Goal: Transaction & Acquisition: Purchase product/service

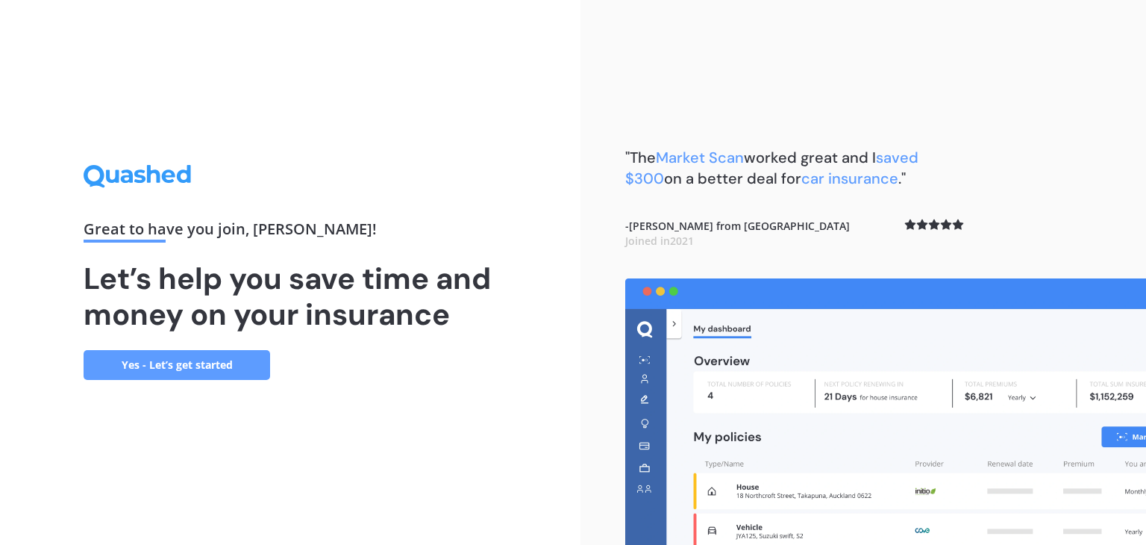
click at [253, 366] on link "Yes - Let’s get started" at bounding box center [177, 365] width 187 height 30
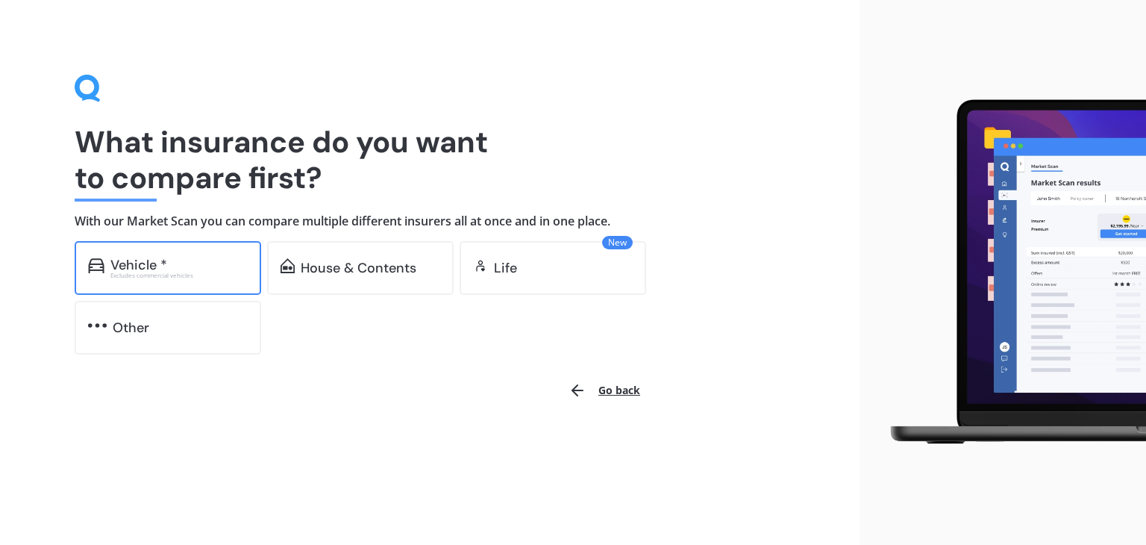
click at [218, 251] on div "Vehicle * Excludes commercial vehicles" at bounding box center [168, 268] width 187 height 54
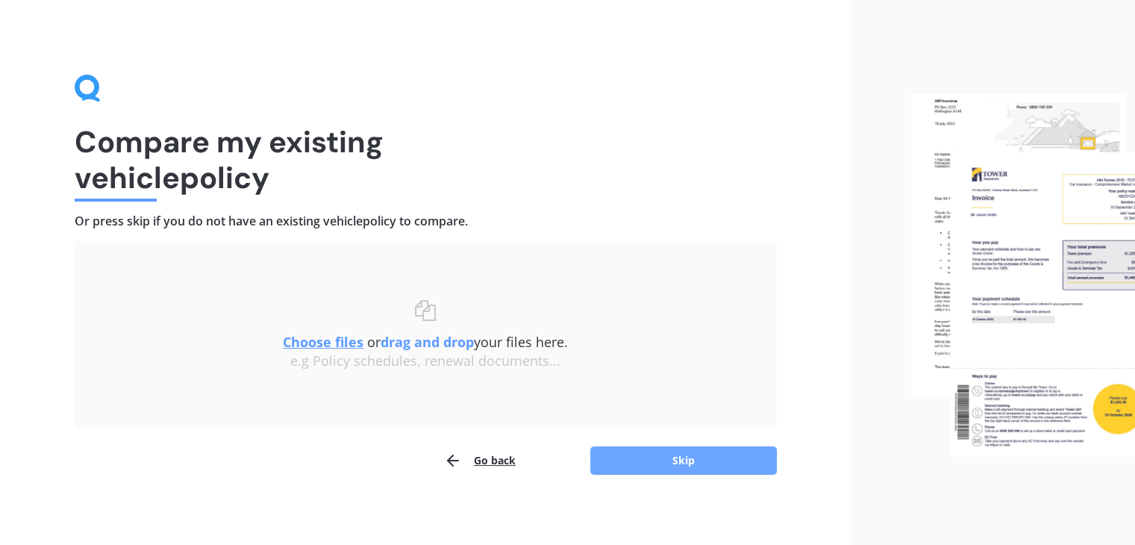
click at [679, 460] on button "Skip" at bounding box center [683, 460] width 187 height 28
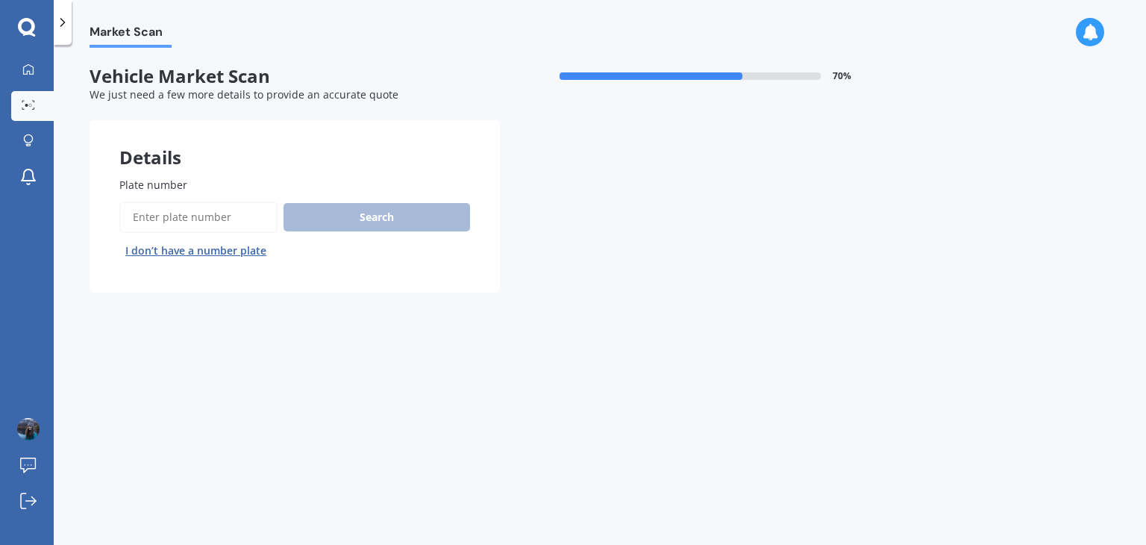
click at [188, 220] on input "Plate number" at bounding box center [198, 216] width 158 height 31
type input "qwj124"
click at [343, 220] on button "Search" at bounding box center [376, 217] width 187 height 28
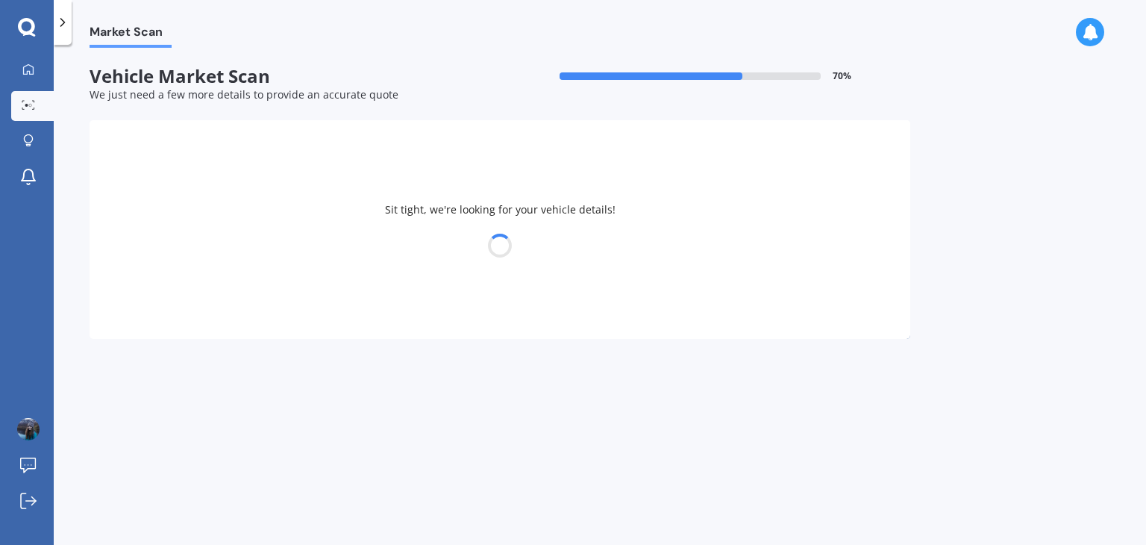
click at [343, 220] on div "Sit tight, we're looking for your vehicle details!" at bounding box center [500, 229] width 821 height 219
select select "VOLKSWAGEN"
select select "POLO"
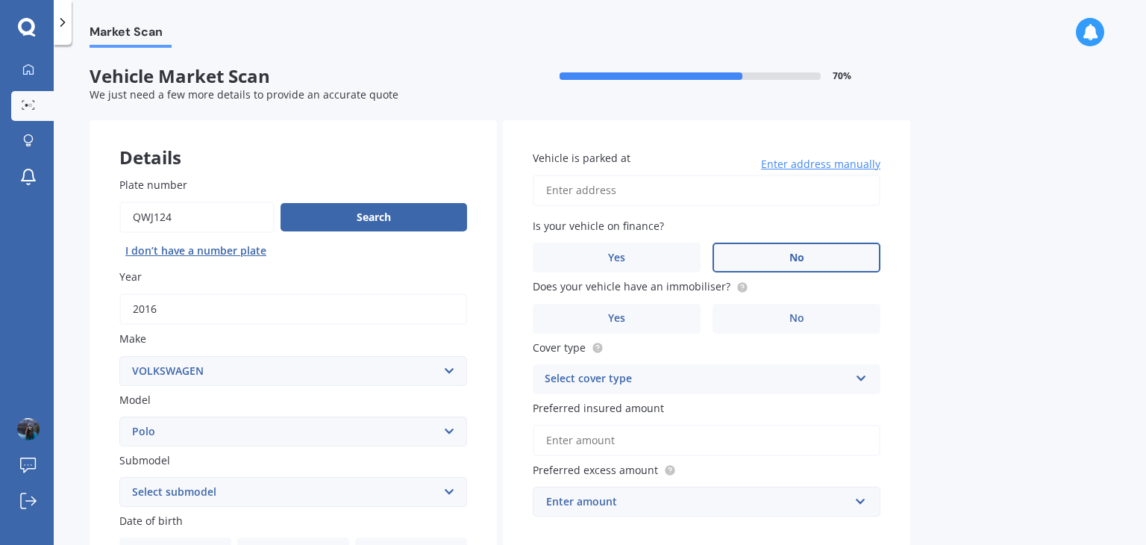
click at [791, 254] on span "No" at bounding box center [796, 257] width 15 height 13
click at [0, 0] on input "No" at bounding box center [0, 0] width 0 height 0
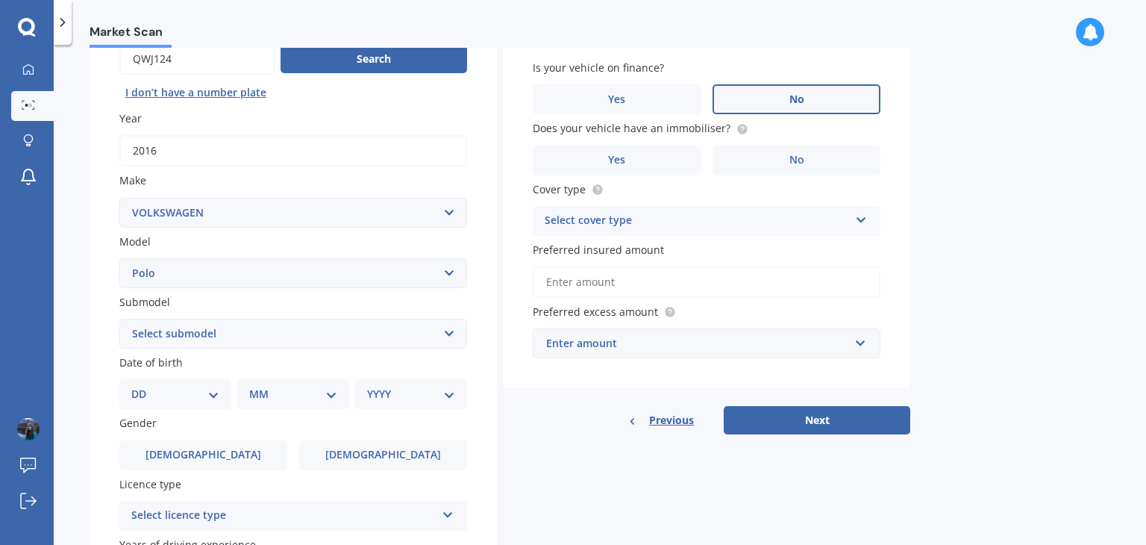
scroll to position [187, 0]
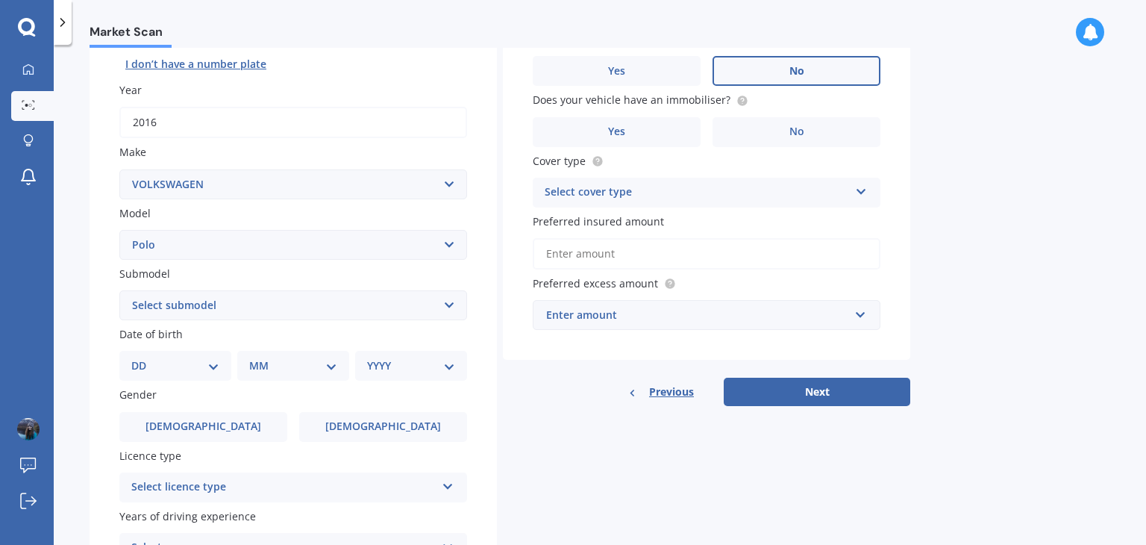
click at [185, 367] on select "DD 01 02 03 04 05 06 07 08 09 10 11 12 13 14 15 16 17 18 19 20 21 22 23 24 25 2…" at bounding box center [175, 365] width 88 height 16
select select "17"
click at [143, 357] on select "DD 01 02 03 04 05 06 07 08 09 10 11 12 13 14 15 16 17 18 19 20 21 22 23 24 25 2…" at bounding box center [175, 365] width 88 height 16
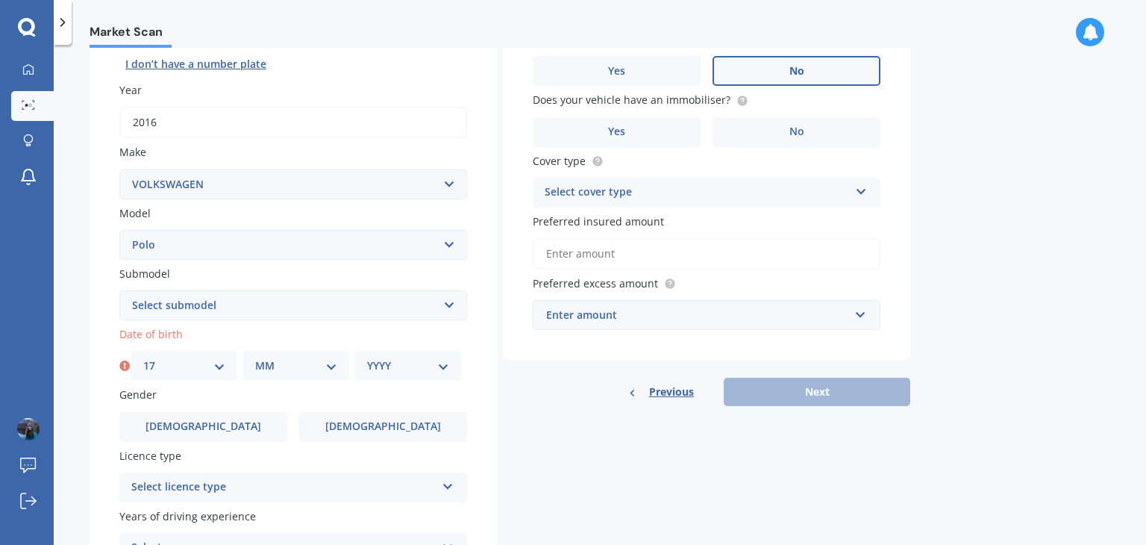
click at [282, 368] on select "MM 01 02 03 04 05 06 07 08 09 10 11 12" at bounding box center [296, 365] width 82 height 16
select select "04"
click at [255, 357] on select "MM 01 02 03 04 05 06 07 08 09 10 11 12" at bounding box center [296, 365] width 82 height 16
click at [396, 354] on div "YYYY 2025 2024 2023 2022 2021 2020 2019 2018 2017 2016 2015 2014 2013 2012 2011…" at bounding box center [408, 366] width 106 height 30
click at [412, 366] on select "YYYY 2025 2024 2023 2022 2021 2020 2019 2018 2017 2016 2015 2014 2013 2012 2011…" at bounding box center [408, 365] width 82 height 16
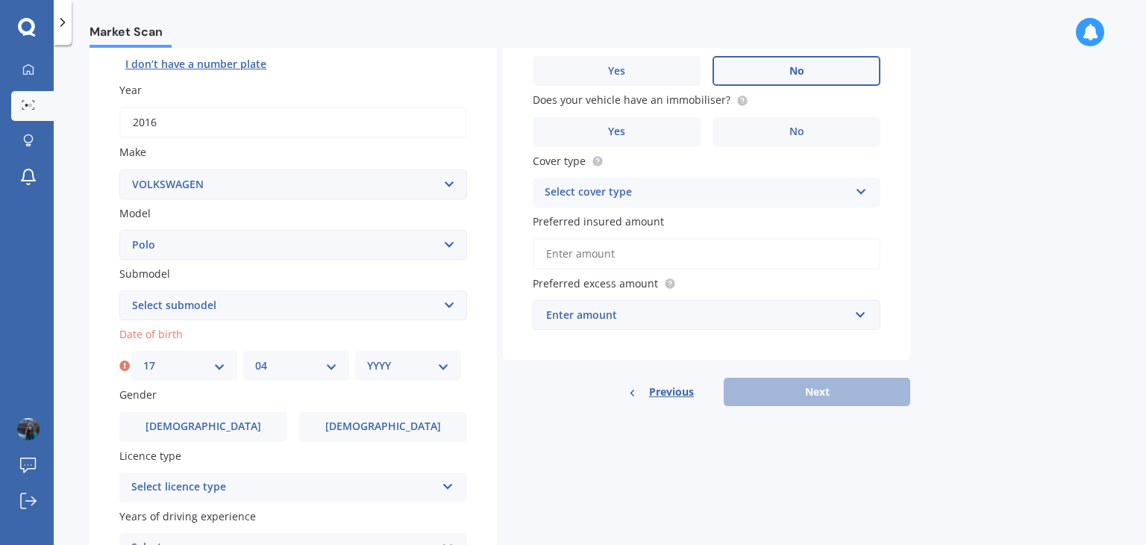
select select "1997"
click at [367, 357] on select "YYYY 2025 2024 2023 2022 2021 2020 2019 2018 2017 2016 2015 2014 2013 2012 2011…" at bounding box center [408, 365] width 82 height 16
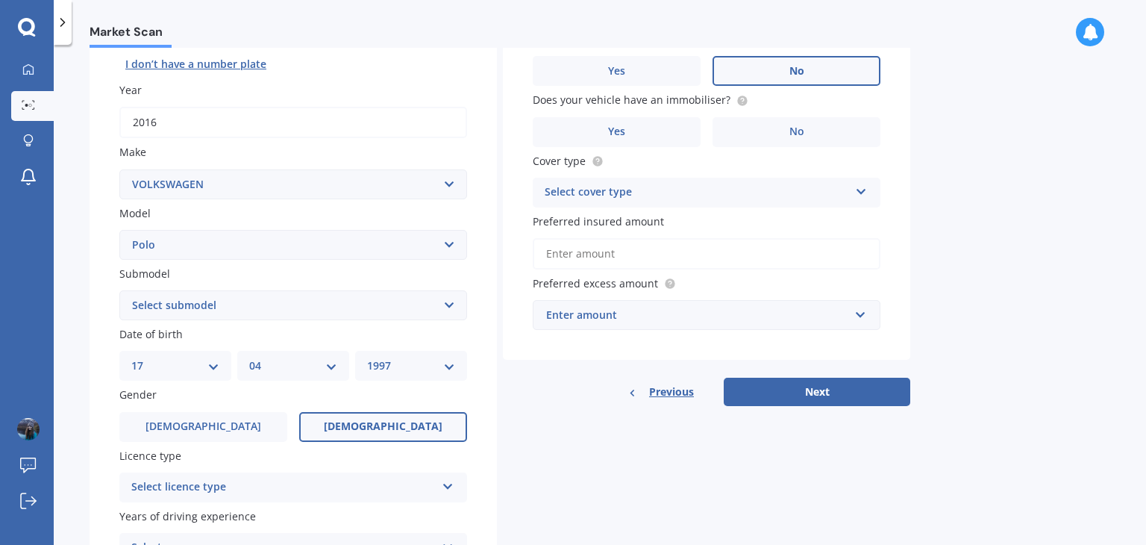
click at [370, 416] on label "[DEMOGRAPHIC_DATA]" at bounding box center [383, 427] width 168 height 30
click at [0, 0] on input "[DEMOGRAPHIC_DATA]" at bounding box center [0, 0] width 0 height 0
click at [260, 493] on div "Select licence type" at bounding box center [283, 487] width 304 height 18
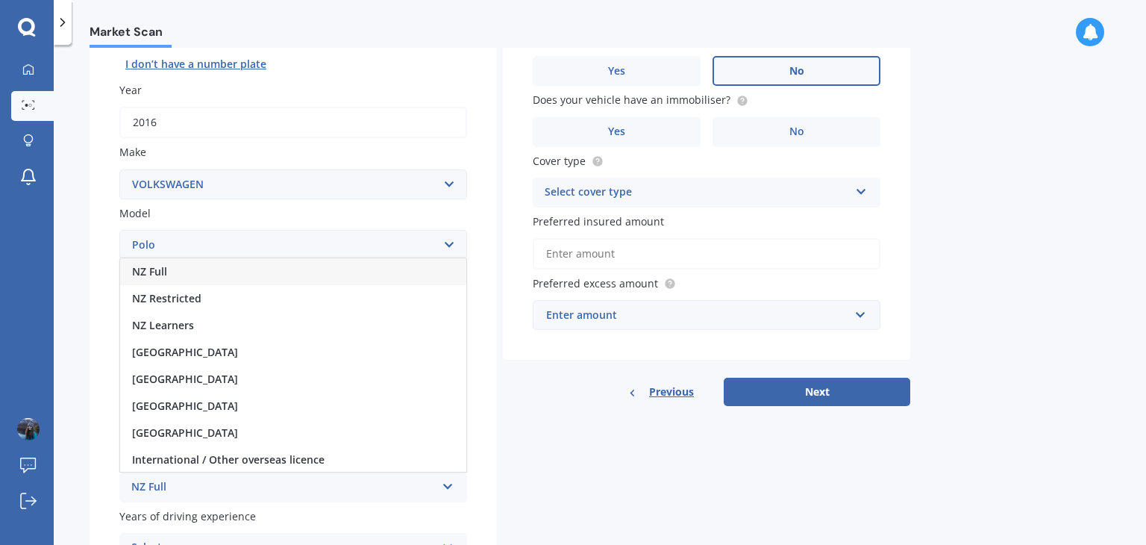
click at [211, 273] on div "NZ Full" at bounding box center [293, 271] width 346 height 27
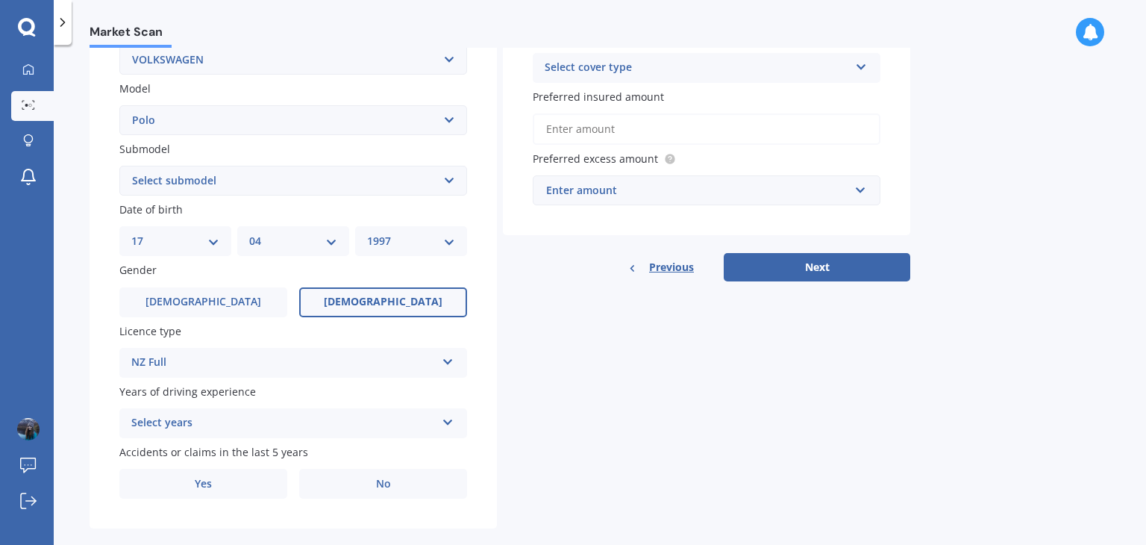
scroll to position [334, 0]
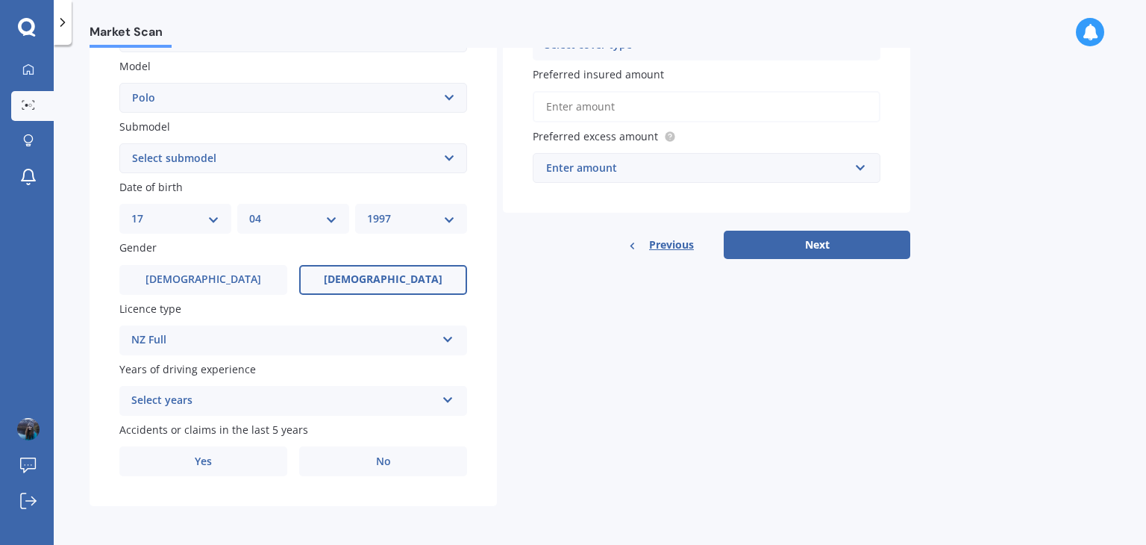
click at [369, 406] on div "Select years" at bounding box center [283, 401] width 304 height 18
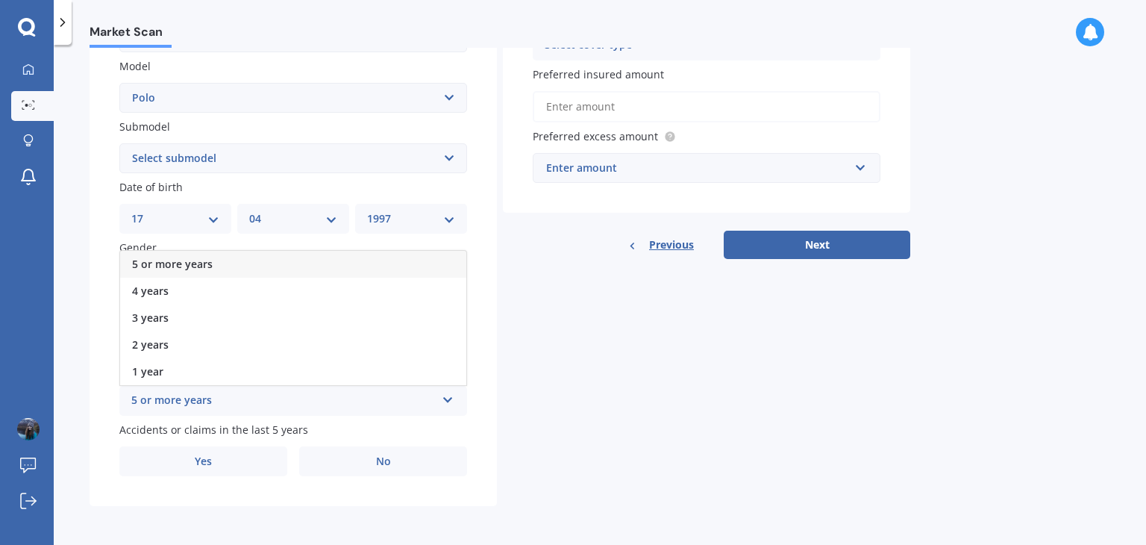
click at [209, 266] on span "5 or more years" at bounding box center [172, 264] width 81 height 14
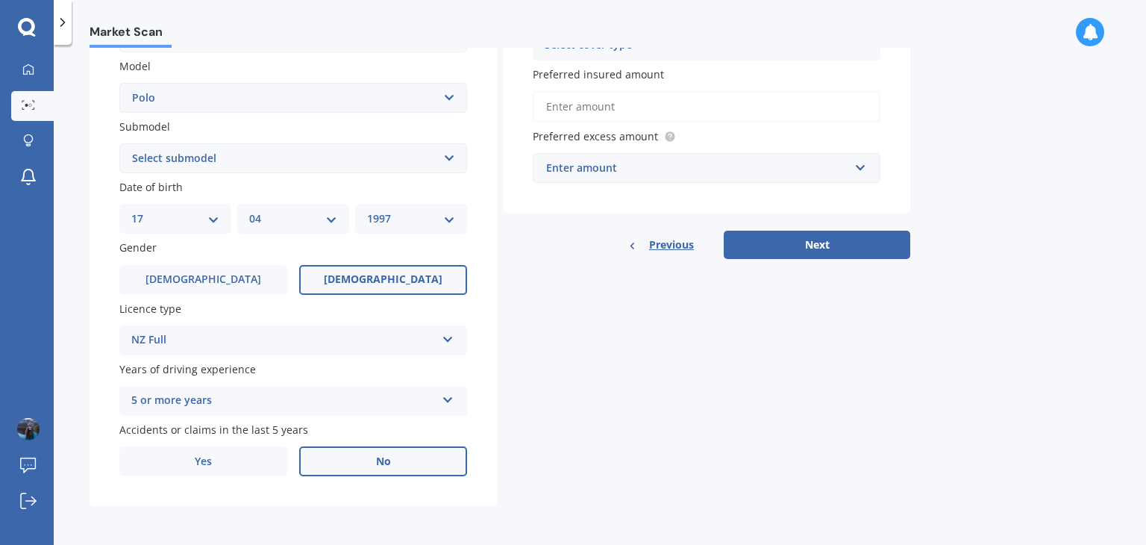
click at [382, 465] on span "No" at bounding box center [383, 461] width 15 height 13
click at [0, 0] on input "No" at bounding box center [0, 0] width 0 height 0
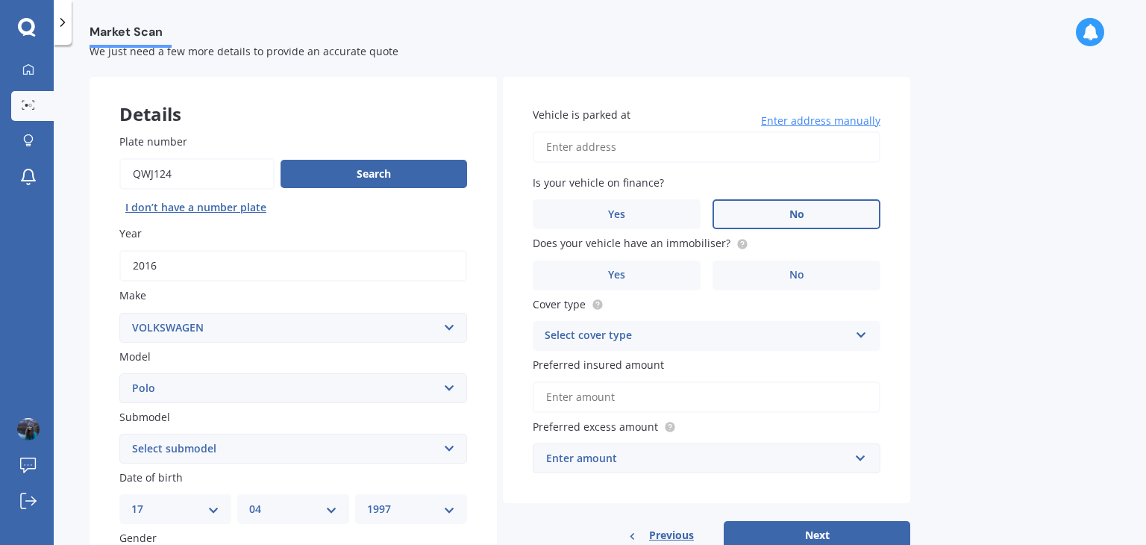
scroll to position [34, 0]
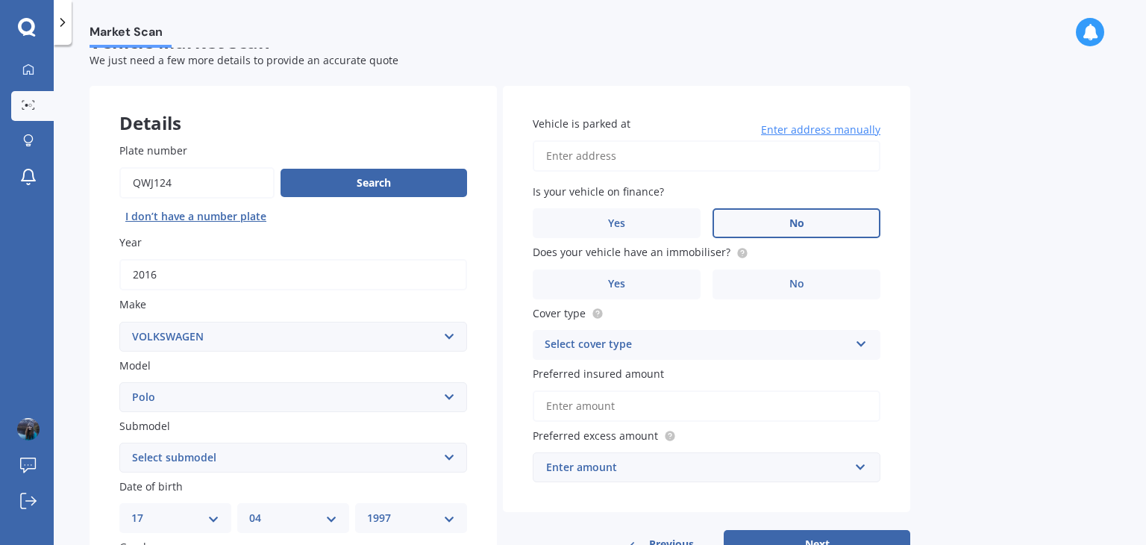
click at [615, 163] on input "Vehicle is parked at" at bounding box center [707, 155] width 348 height 31
type input "[STREET_ADDRESS]"
click at [826, 278] on label "No" at bounding box center [796, 284] width 168 height 30
click at [0, 0] on input "No" at bounding box center [0, 0] width 0 height 0
click at [801, 351] on div "Select cover type" at bounding box center [697, 345] width 304 height 18
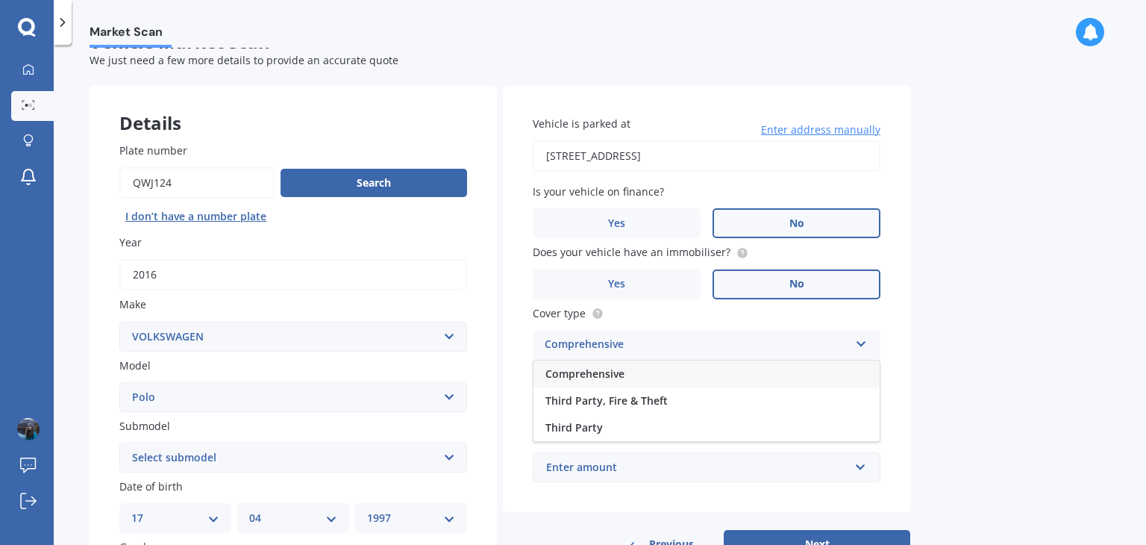
click at [689, 371] on div "Comprehensive" at bounding box center [706, 373] width 346 height 27
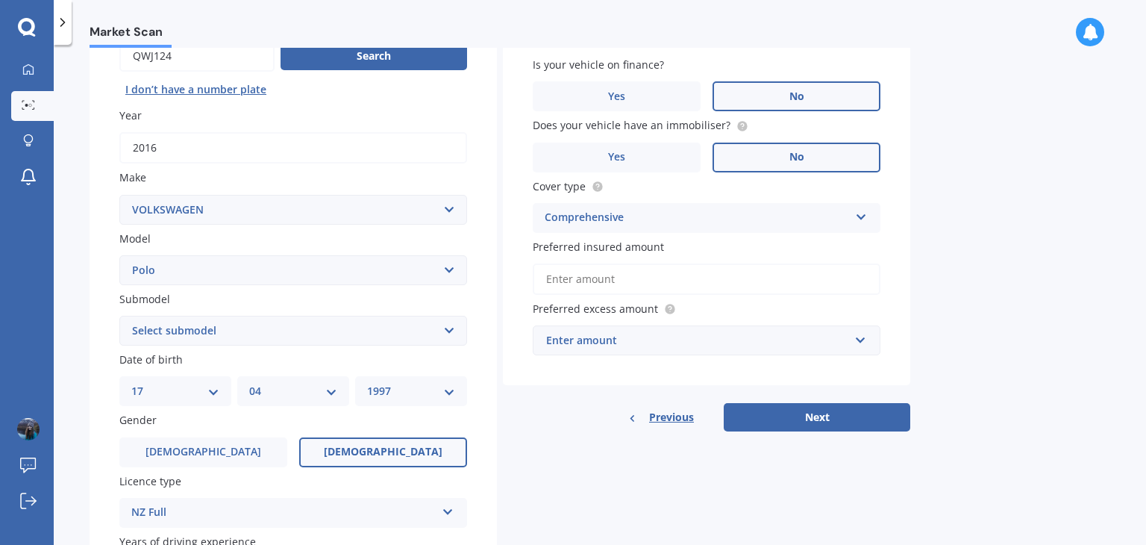
scroll to position [185, 0]
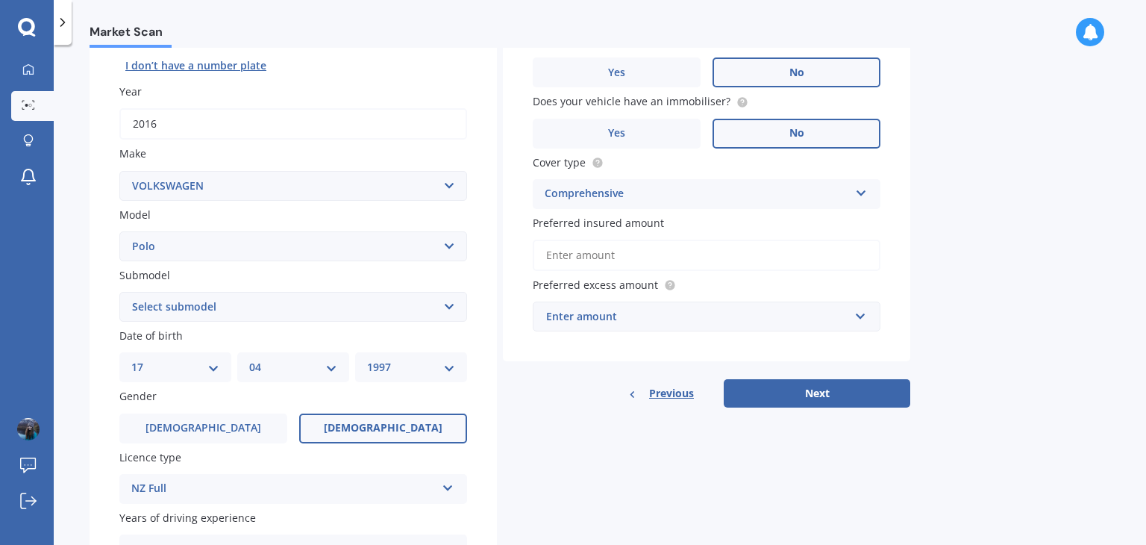
click at [821, 316] on div "Enter amount" at bounding box center [697, 316] width 303 height 16
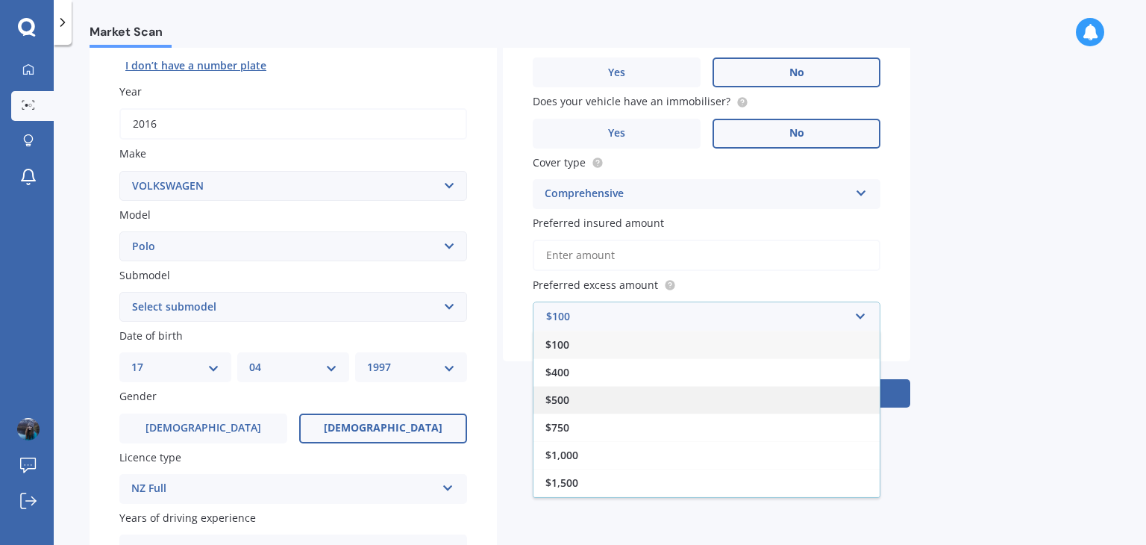
click at [574, 399] on div "$500" at bounding box center [706, 400] width 346 height 28
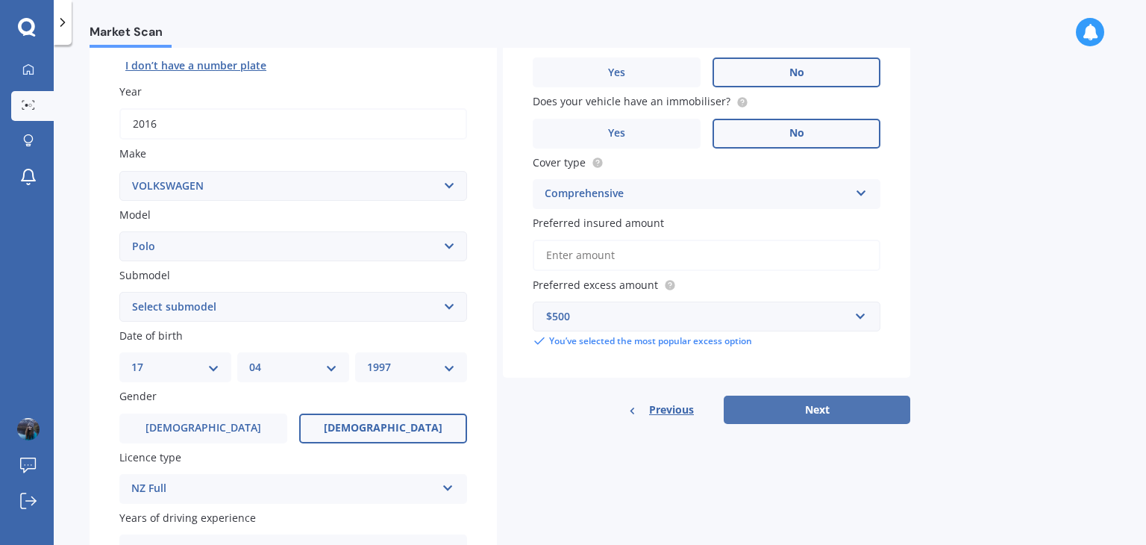
click at [839, 404] on button "Next" at bounding box center [817, 409] width 187 height 28
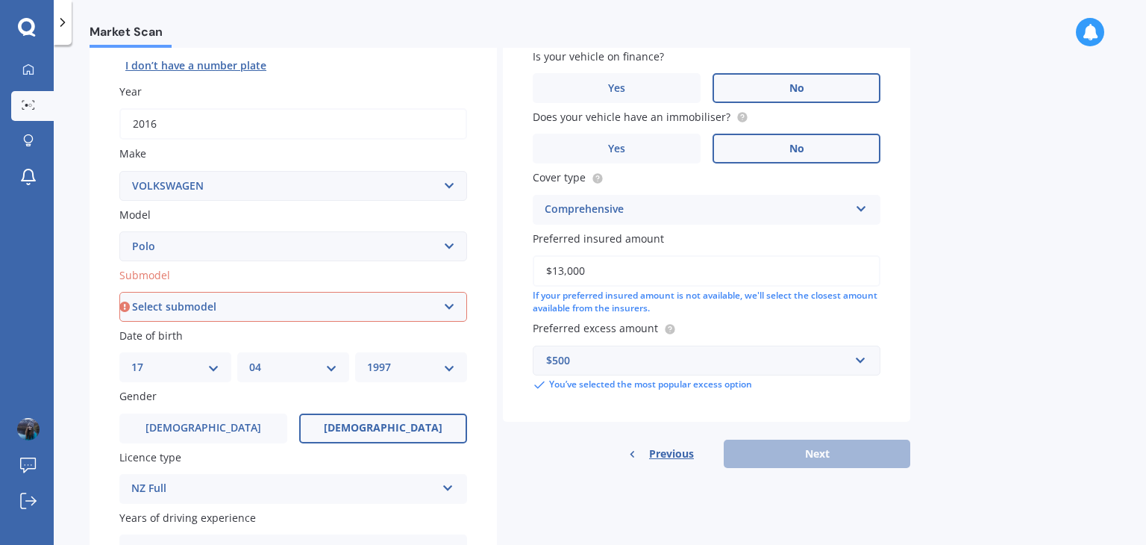
type input "$13,000"
click at [994, 304] on div "Market Scan Vehicle Market Scan 70 % We just need a few more details to provide…" at bounding box center [600, 298] width 1092 height 500
click at [362, 304] on select "Select submodel (All other) 1.2L tsi 1.4 1.4 TDI Blue Motion 1.4 Diesel Cross P…" at bounding box center [293, 307] width 348 height 30
select select "(ALL OTHER)"
click at [119, 292] on select "Select submodel (All other) 1.2L tsi 1.4 1.4 TDI Blue Motion 1.4 Diesel Cross P…" at bounding box center [293, 307] width 348 height 30
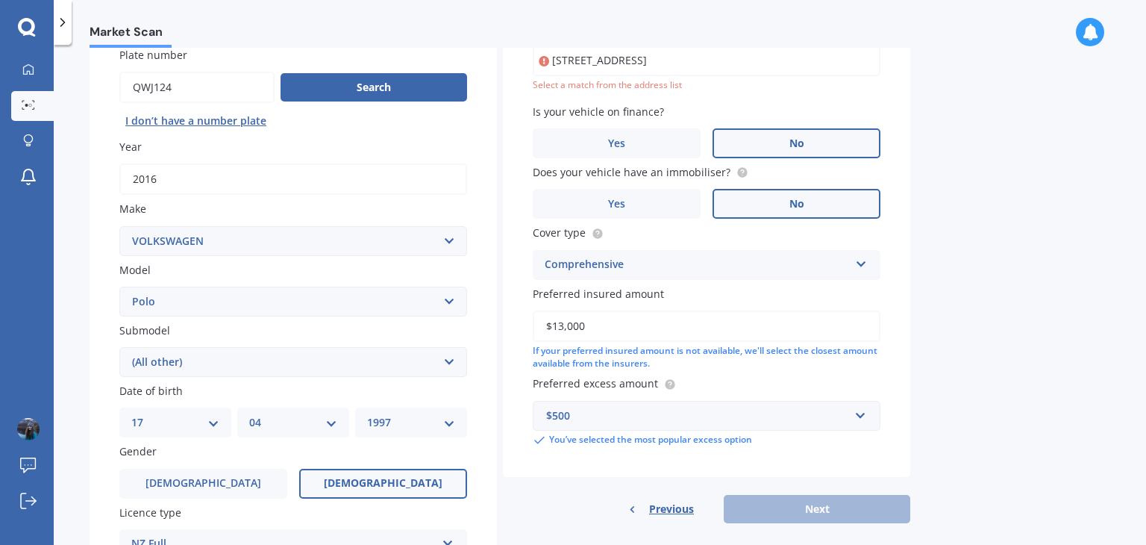
scroll to position [101, 0]
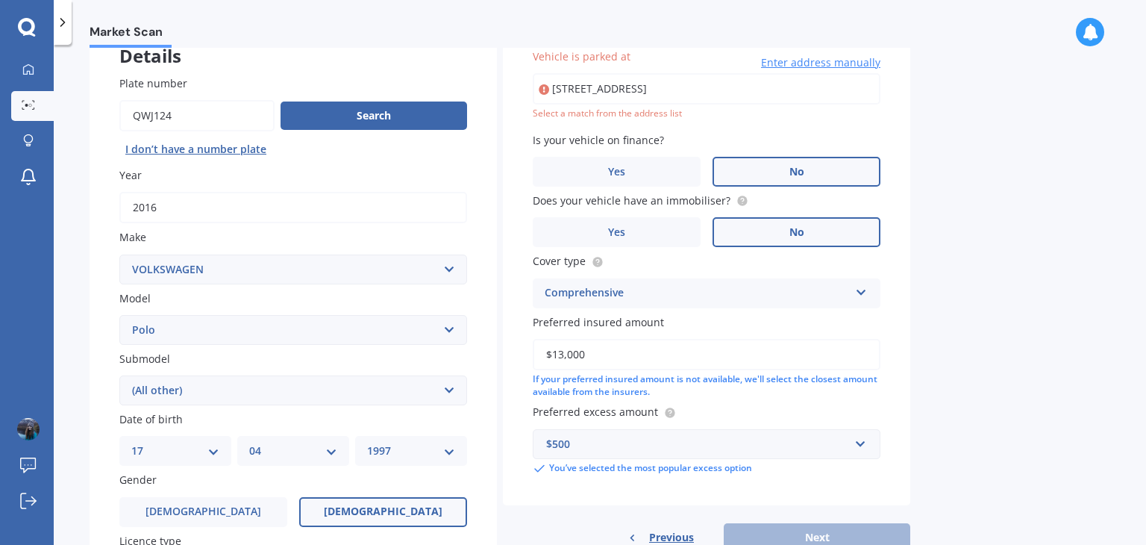
click at [788, 87] on input "[STREET_ADDRESS]" at bounding box center [707, 88] width 348 height 31
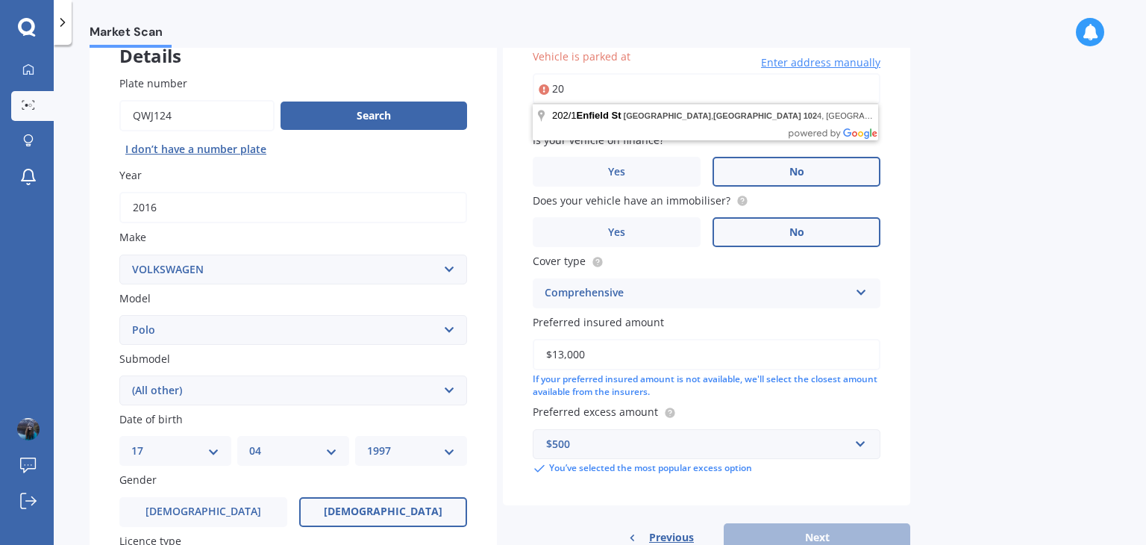
type input "2"
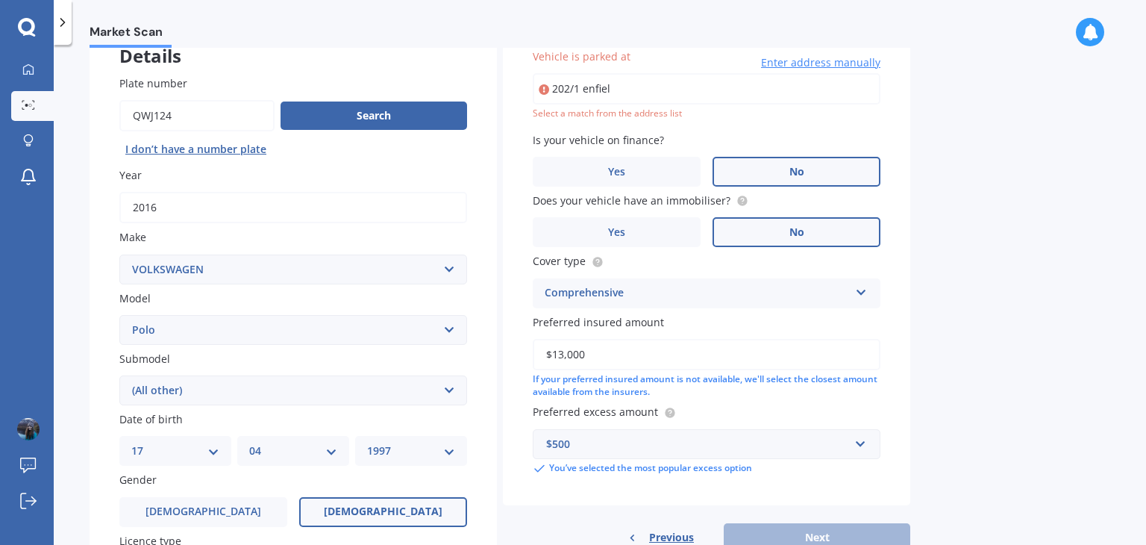
click at [1012, 167] on div "Market Scan Vehicle Market Scan 70 % We just need a few more details to provide…" at bounding box center [600, 298] width 1092 height 500
click at [642, 98] on input "202/1 enfiel" at bounding box center [707, 88] width 348 height 31
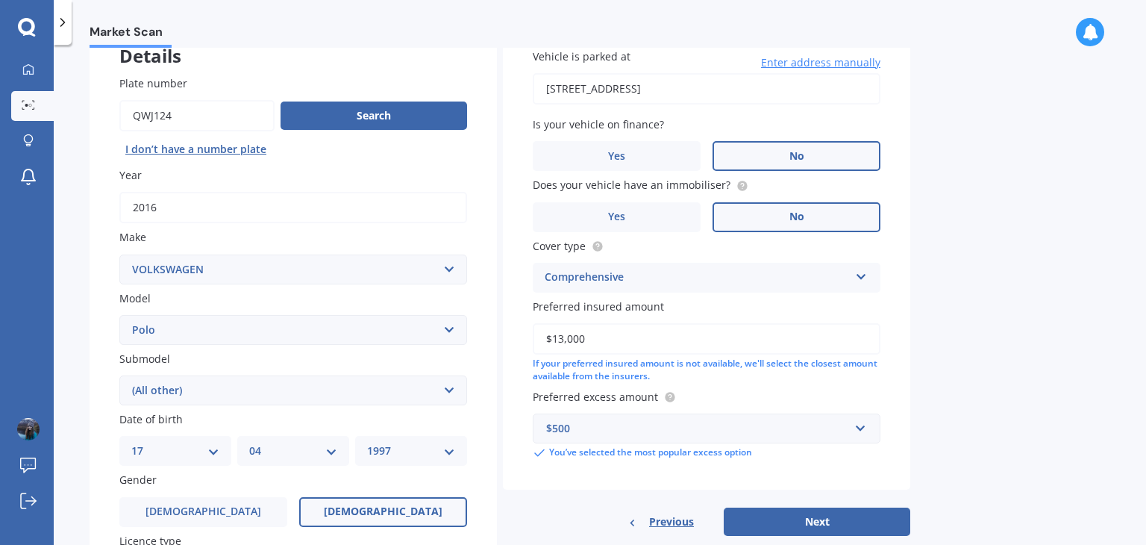
click at [779, 80] on input "[STREET_ADDRESS]" at bounding box center [707, 88] width 348 height 31
type input "[STREET_ADDRESS]"
click at [1034, 175] on div "Market Scan Vehicle Market Scan 70 % We just need a few more details to provide…" at bounding box center [600, 298] width 1092 height 500
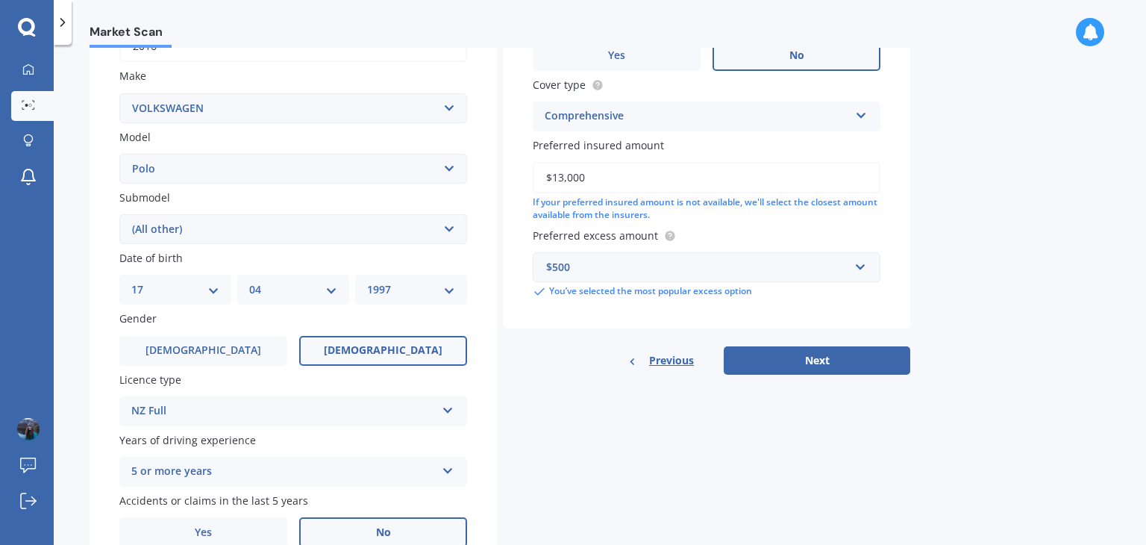
scroll to position [334, 0]
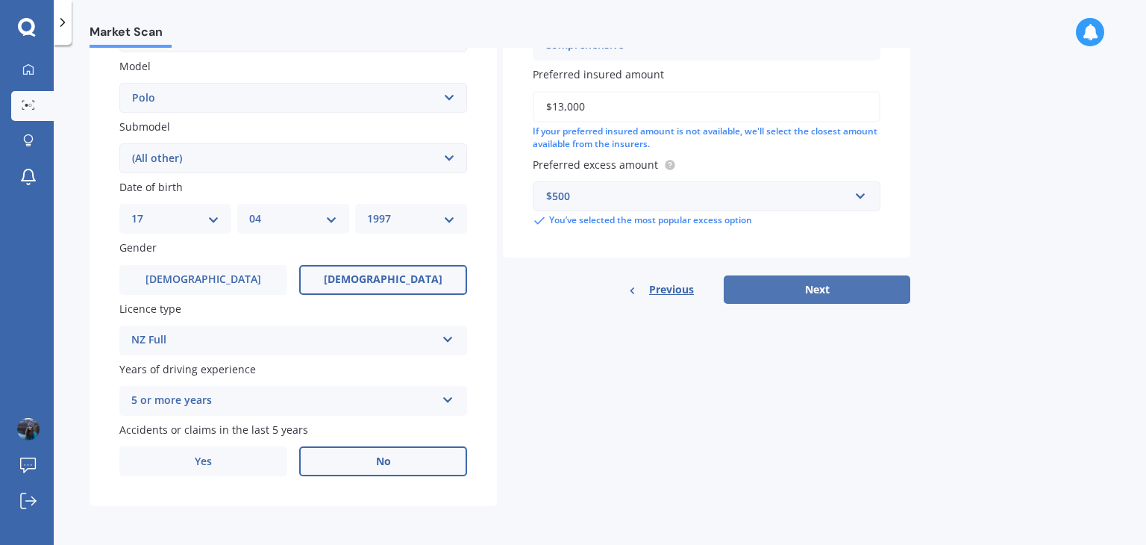
click at [866, 292] on button "Next" at bounding box center [817, 289] width 187 height 28
select select "17"
select select "04"
select select "1997"
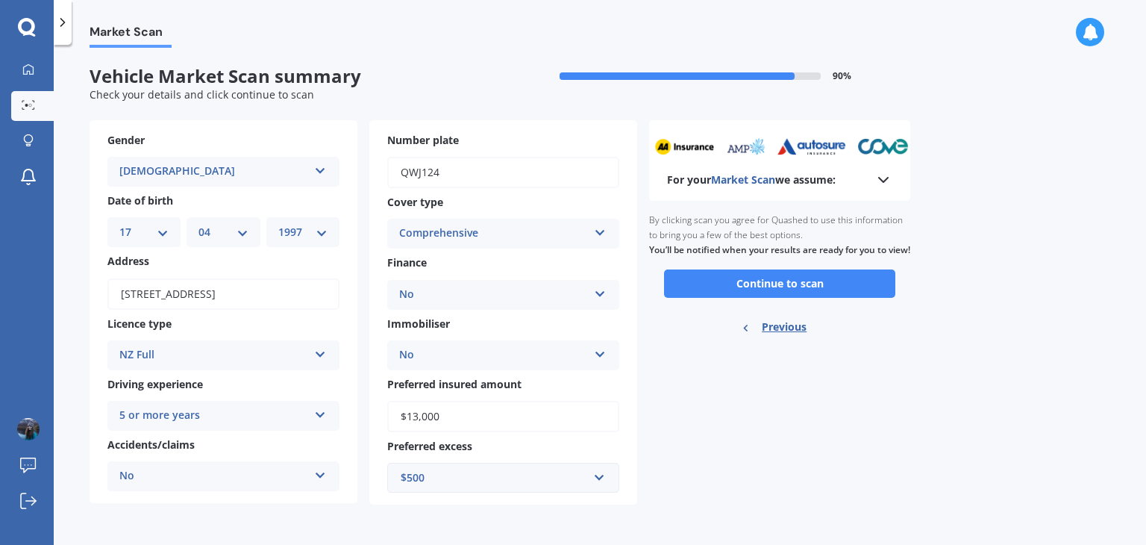
scroll to position [0, 0]
click at [866, 292] on button "Continue to scan" at bounding box center [779, 283] width 231 height 28
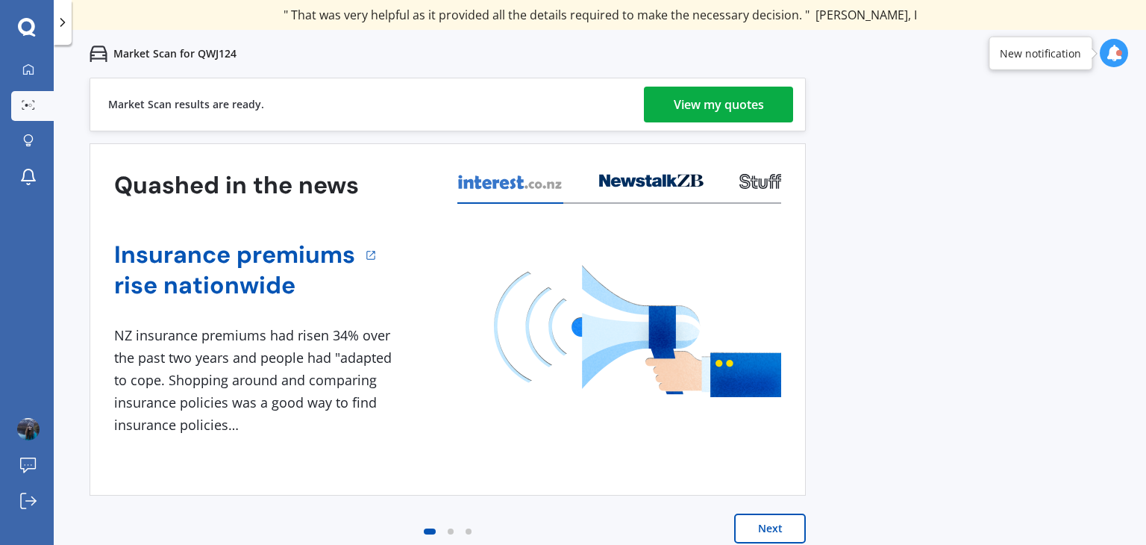
click at [752, 109] on div "View my quotes" at bounding box center [719, 105] width 90 height 36
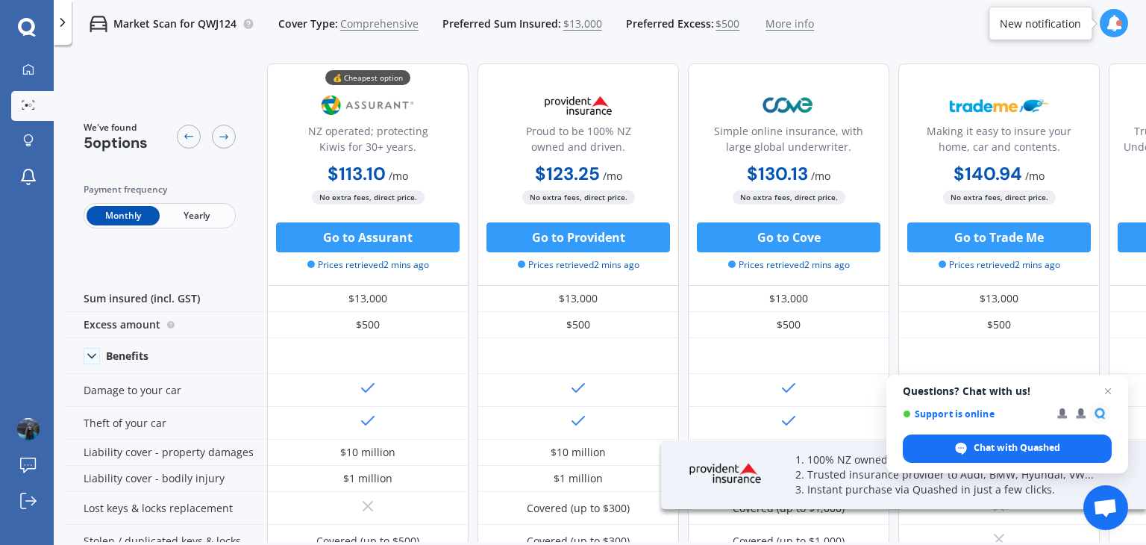
click at [201, 221] on span "Yearly" at bounding box center [196, 215] width 73 height 19
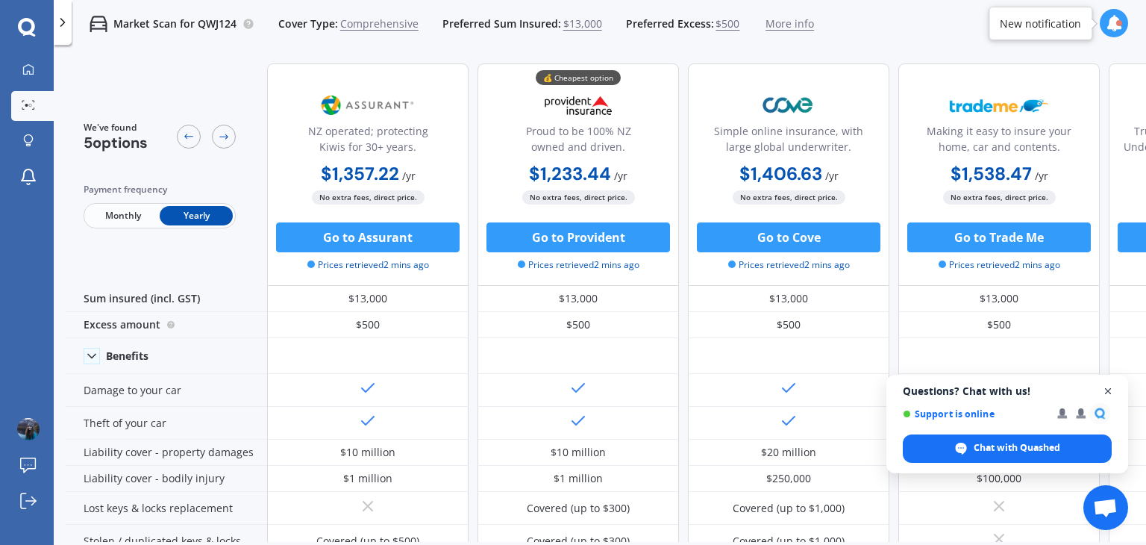
click at [1104, 391] on span "Close chat" at bounding box center [1108, 391] width 19 height 19
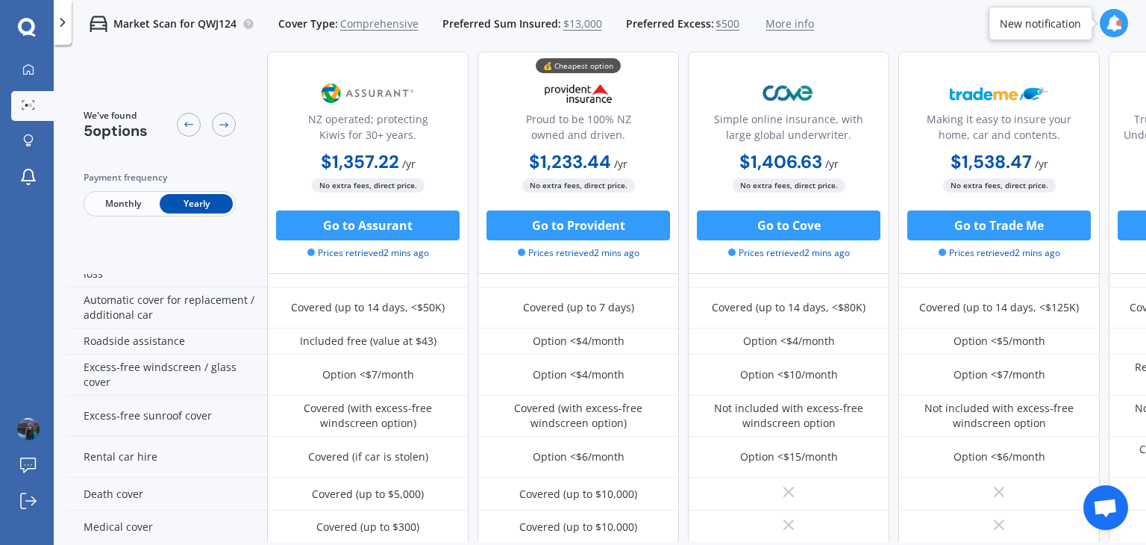
scroll to position [502, 0]
